Goal: Check status: Check status

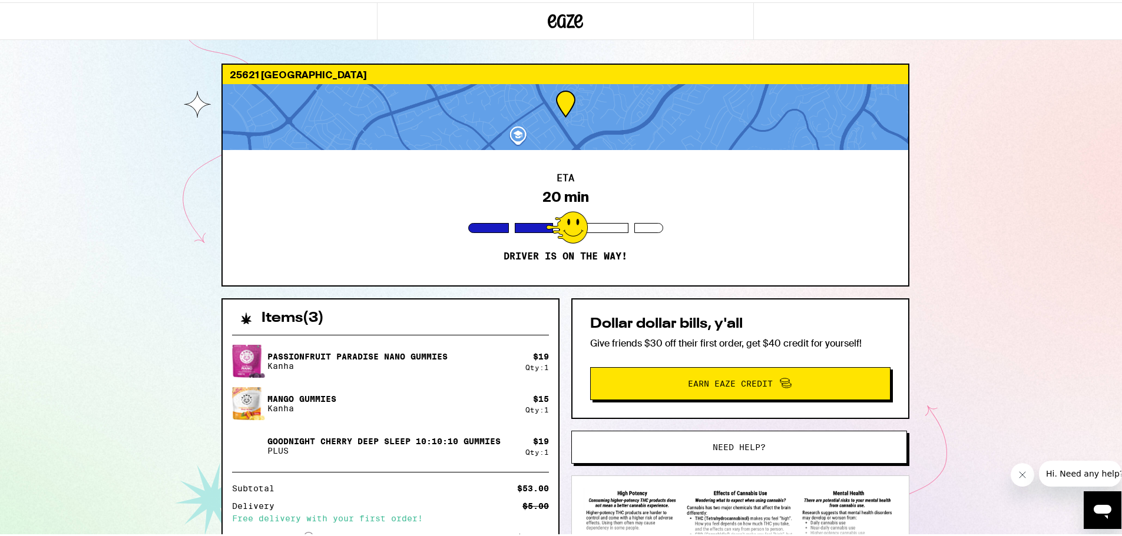
click at [522, 227] on div at bounding box center [534, 226] width 38 height 10
click at [599, 110] on div at bounding box center [565, 115] width 685 height 66
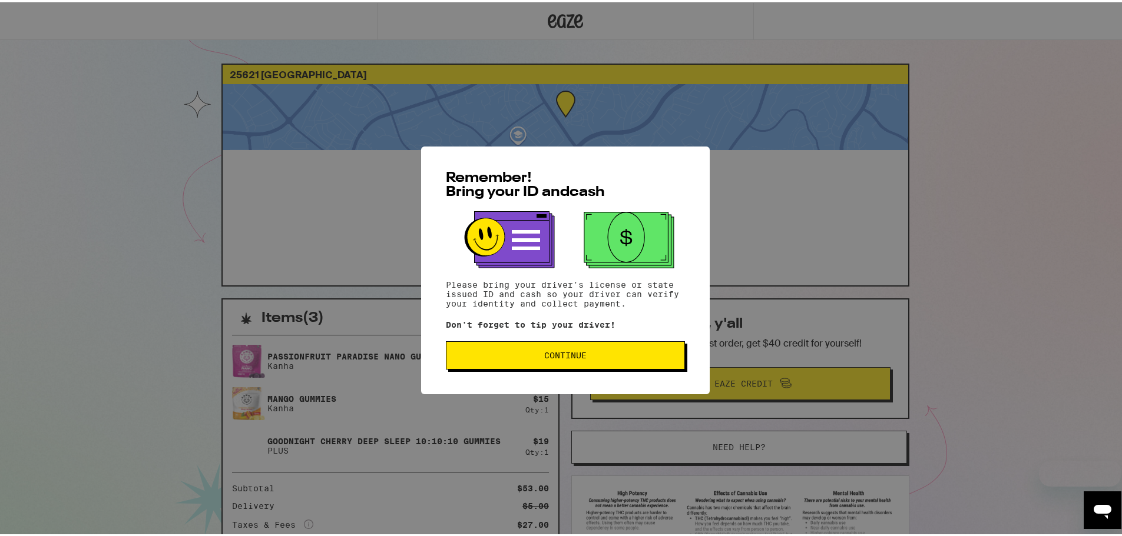
click at [544, 353] on span "Continue" at bounding box center [565, 353] width 42 height 8
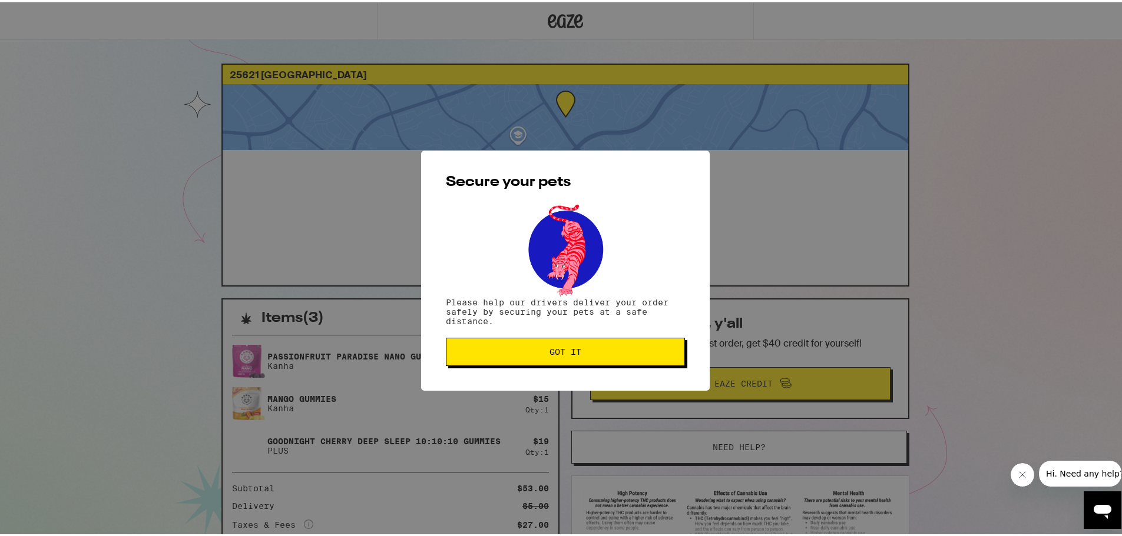
click at [557, 339] on button "Got it" at bounding box center [565, 350] width 239 height 28
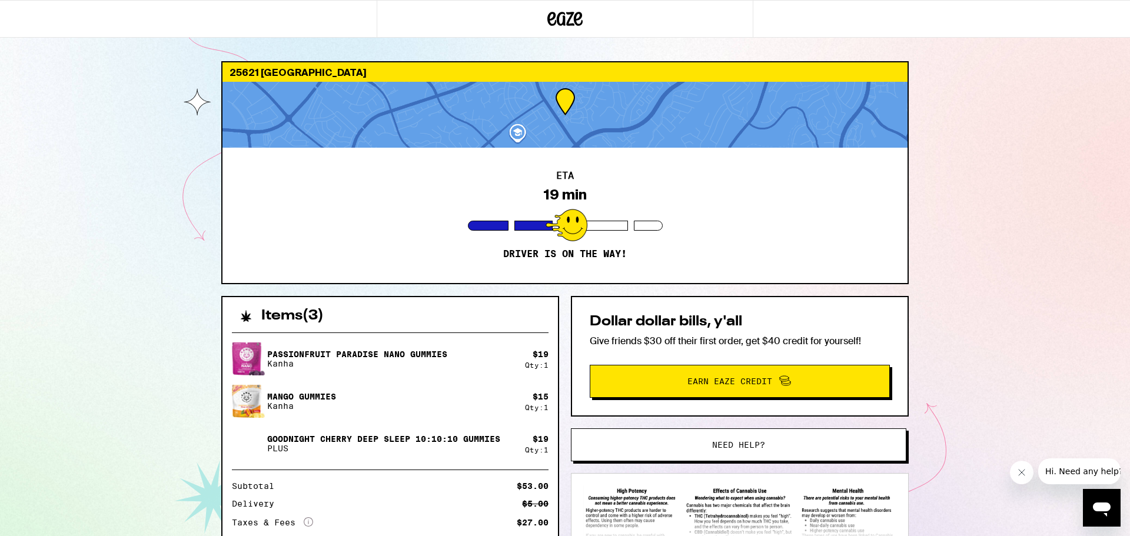
click at [569, 121] on div at bounding box center [565, 115] width 685 height 66
